Goal: Information Seeking & Learning: Learn about a topic

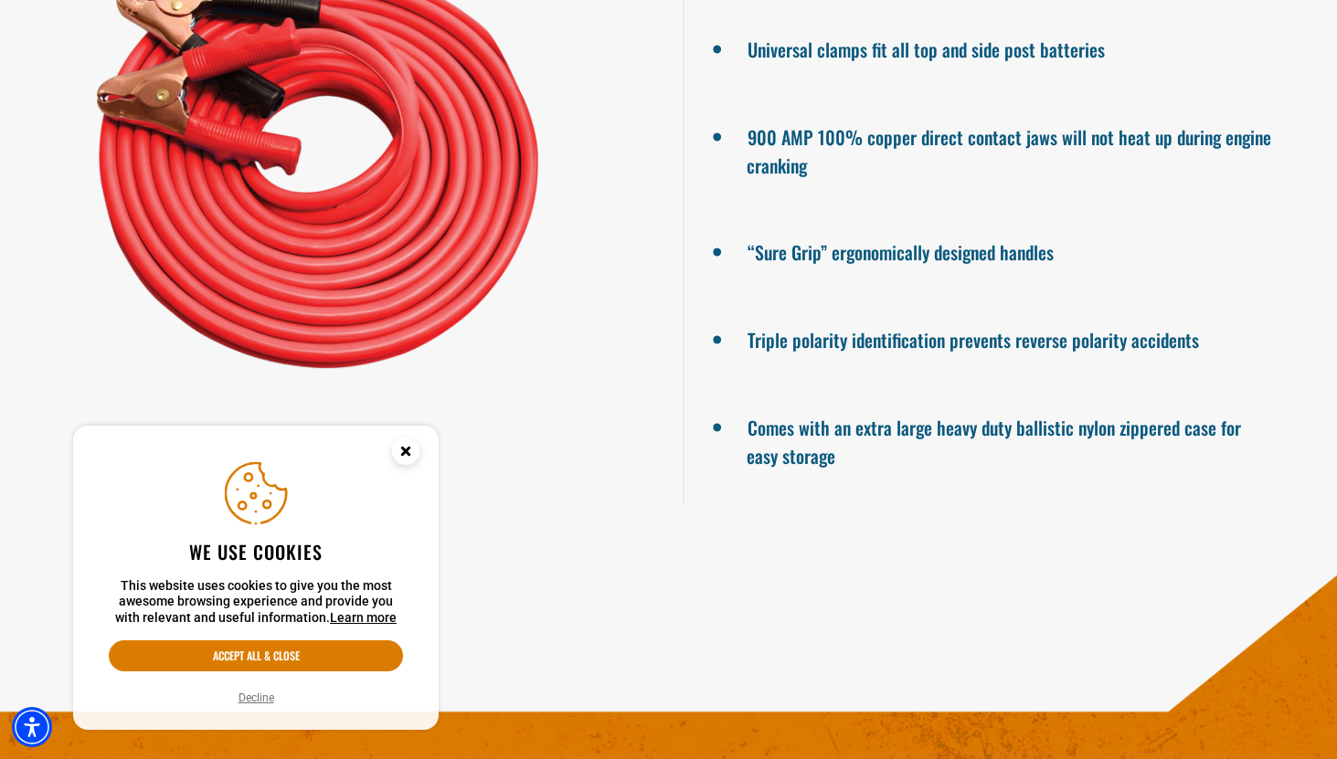
scroll to position [1620, 0]
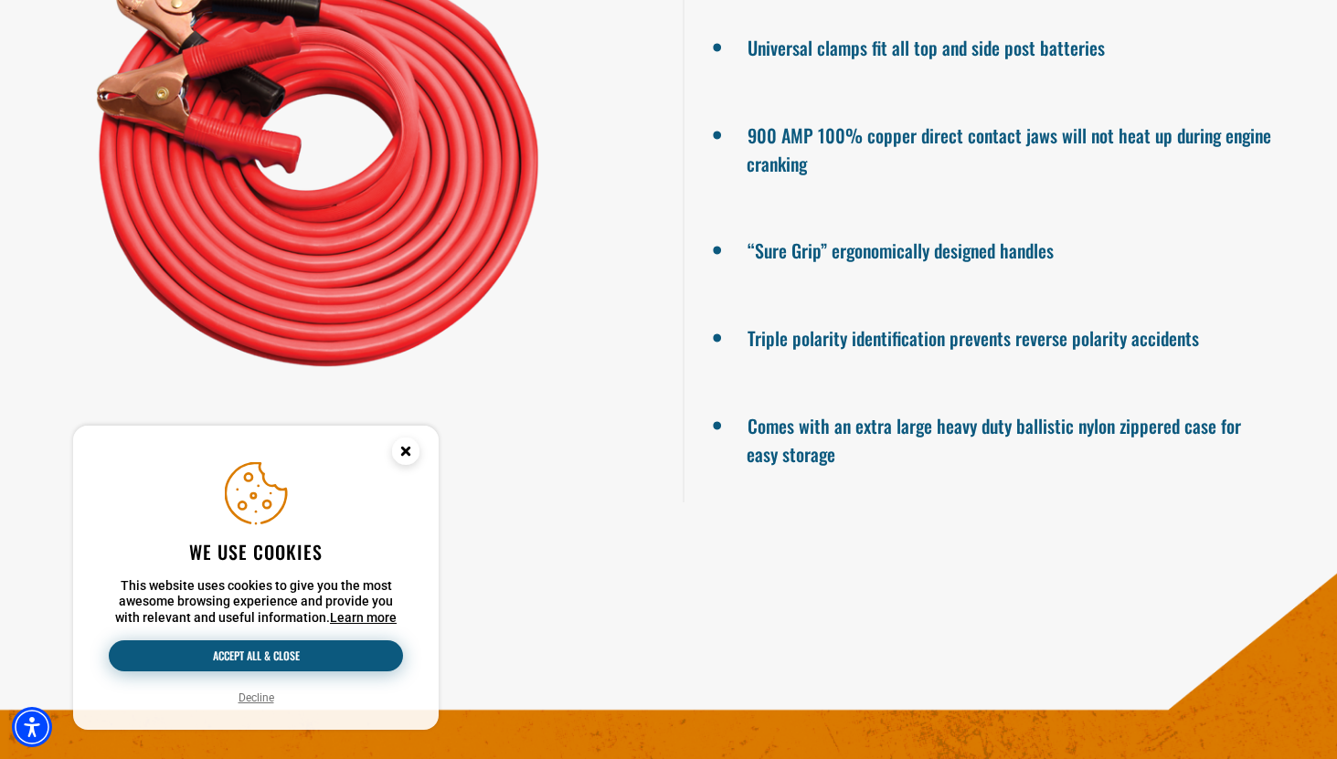
click at [267, 653] on button "Accept all & close" at bounding box center [256, 656] width 294 height 31
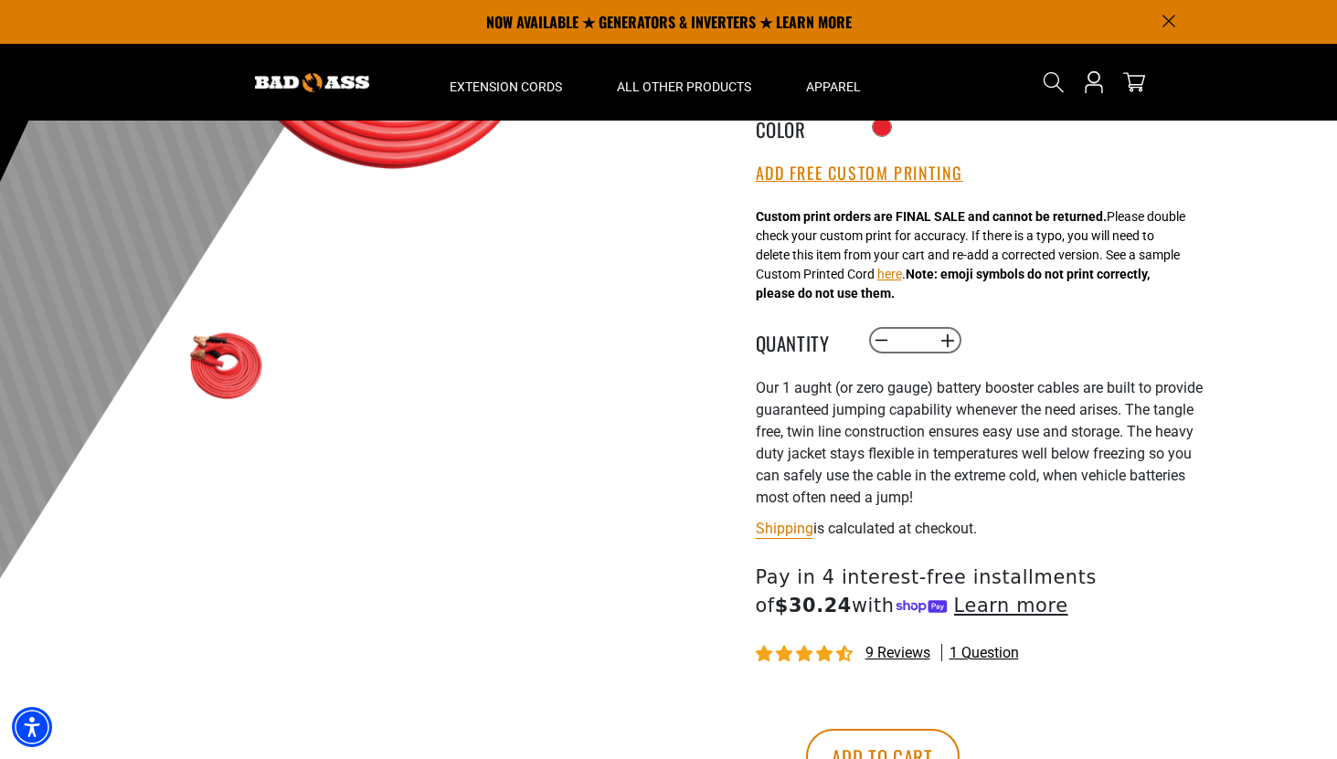
scroll to position [0, 0]
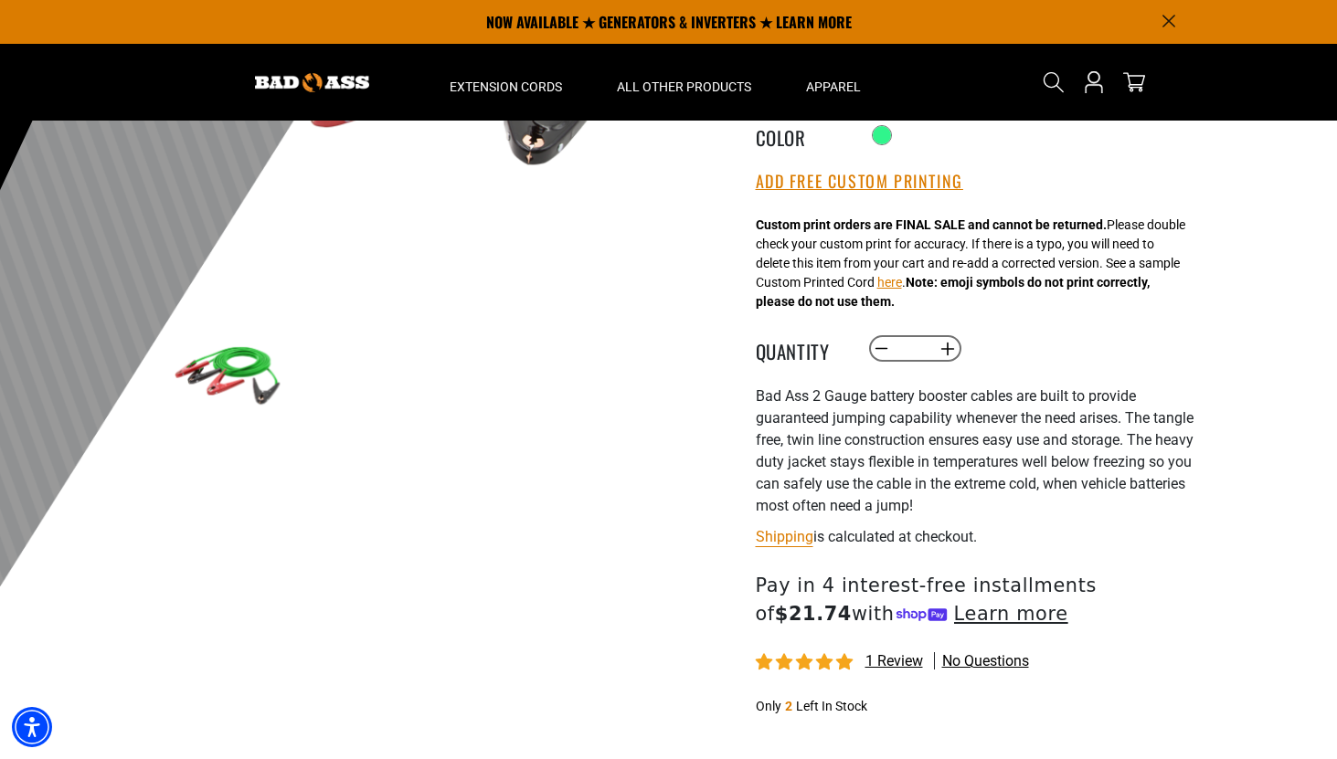
scroll to position [381, 0]
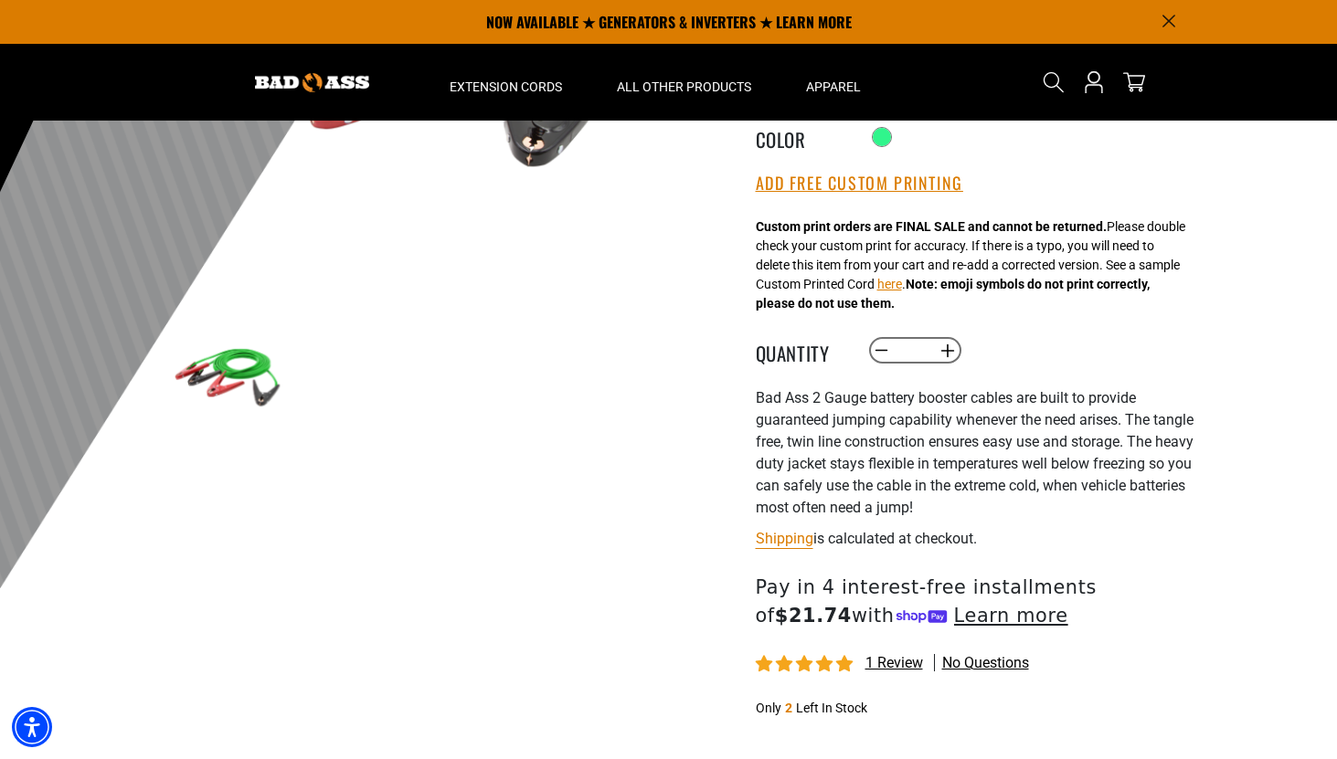
click at [887, 668] on span "1 review" at bounding box center [895, 662] width 58 height 17
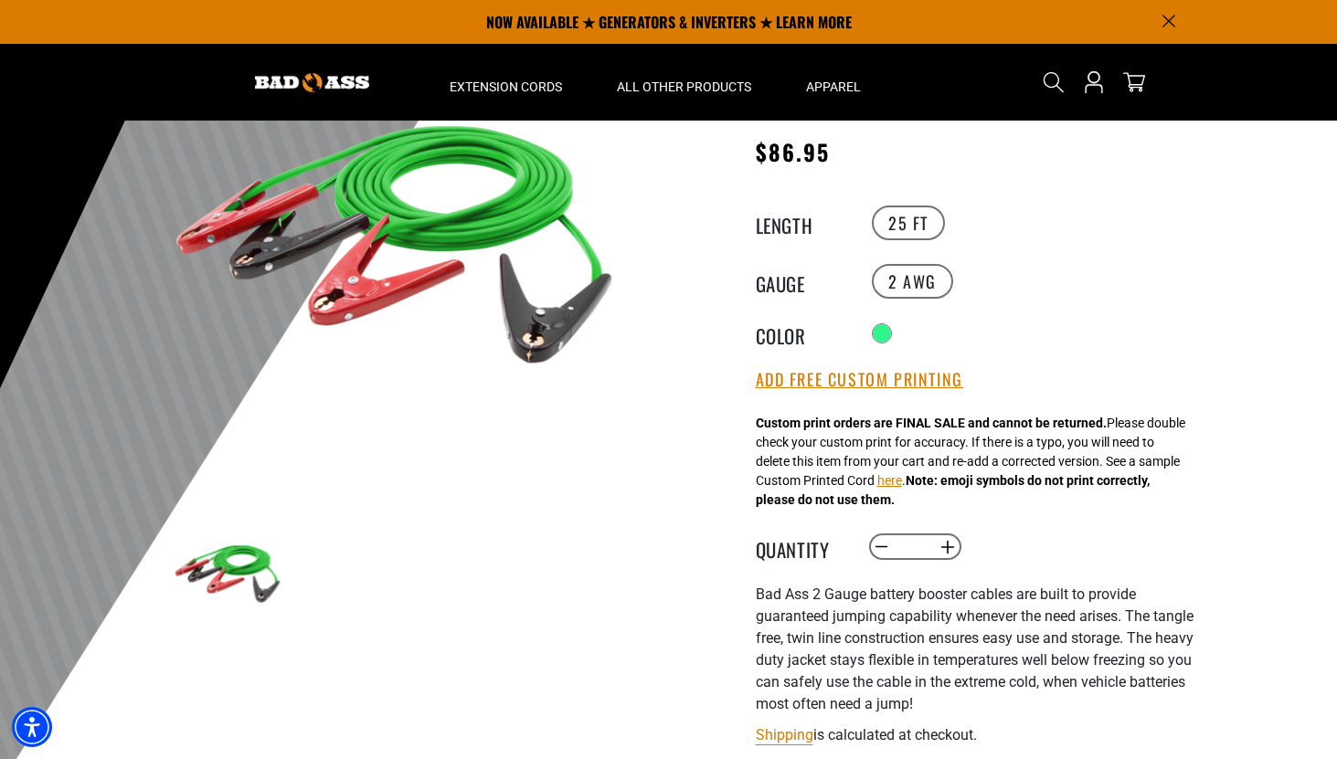
scroll to position [0, 0]
